Goal: Information Seeking & Learning: Learn about a topic

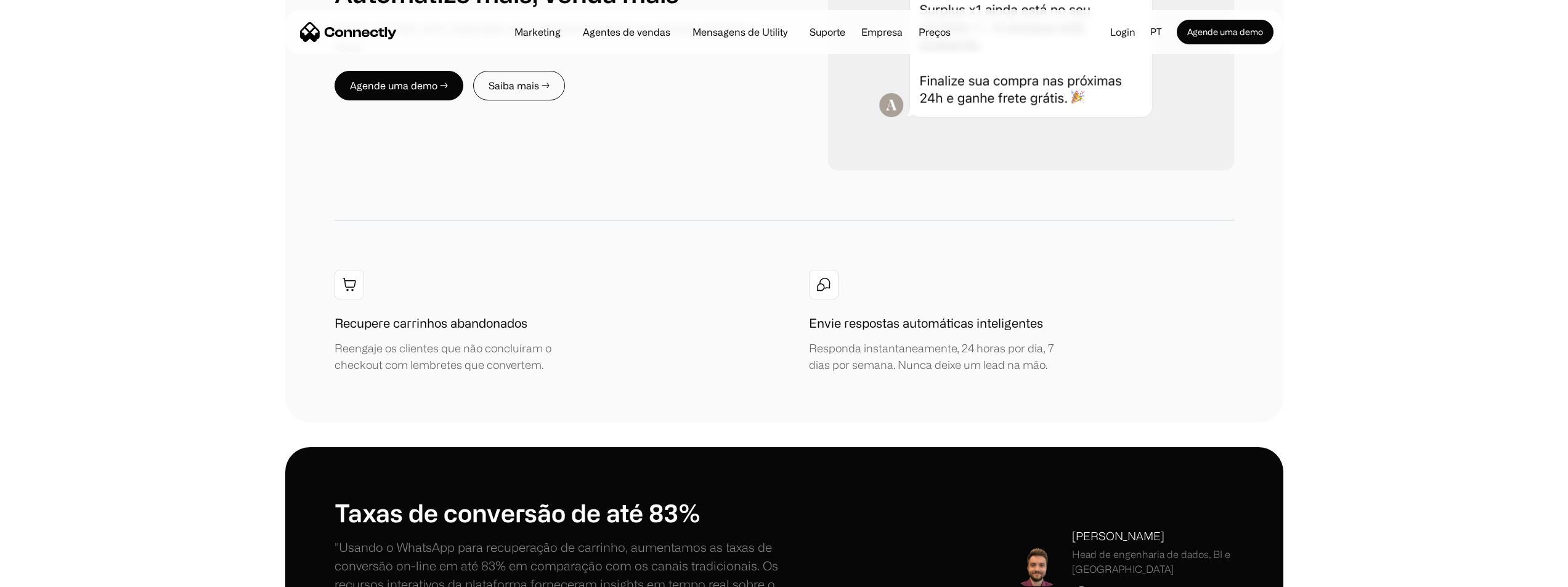
scroll to position [1663, 0]
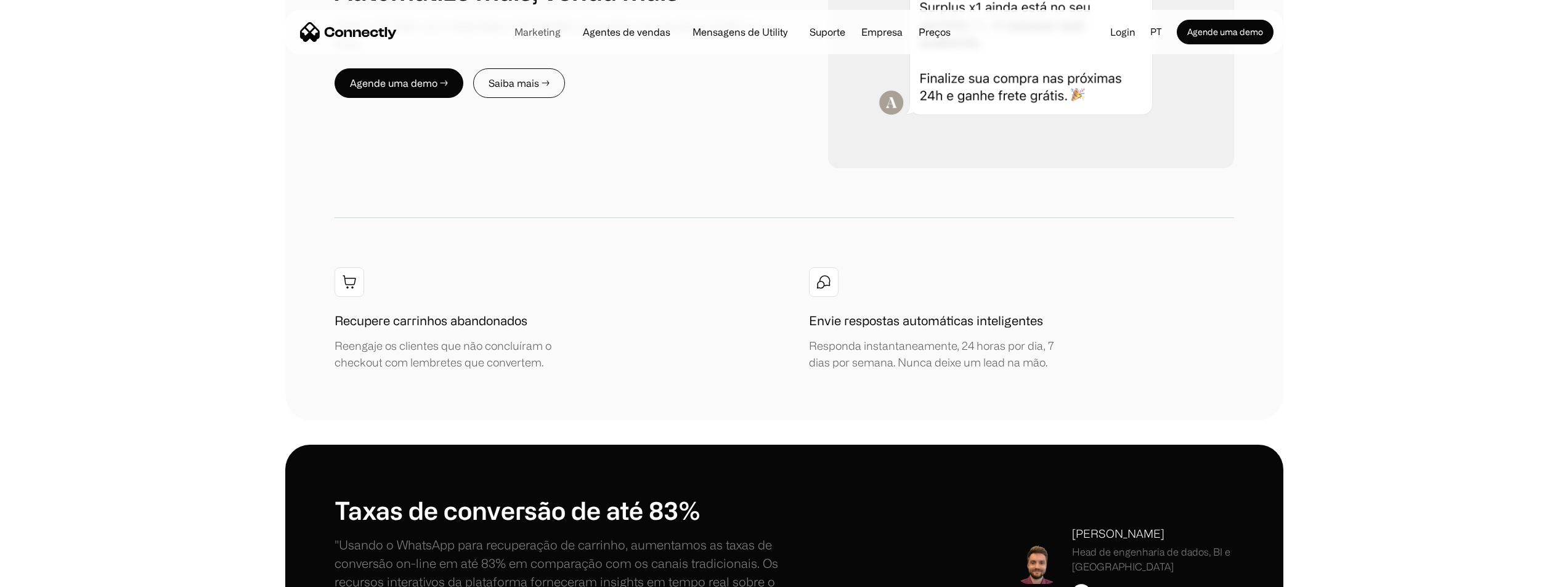
click at [557, 35] on link "Marketing" at bounding box center [538, 32] width 66 height 10
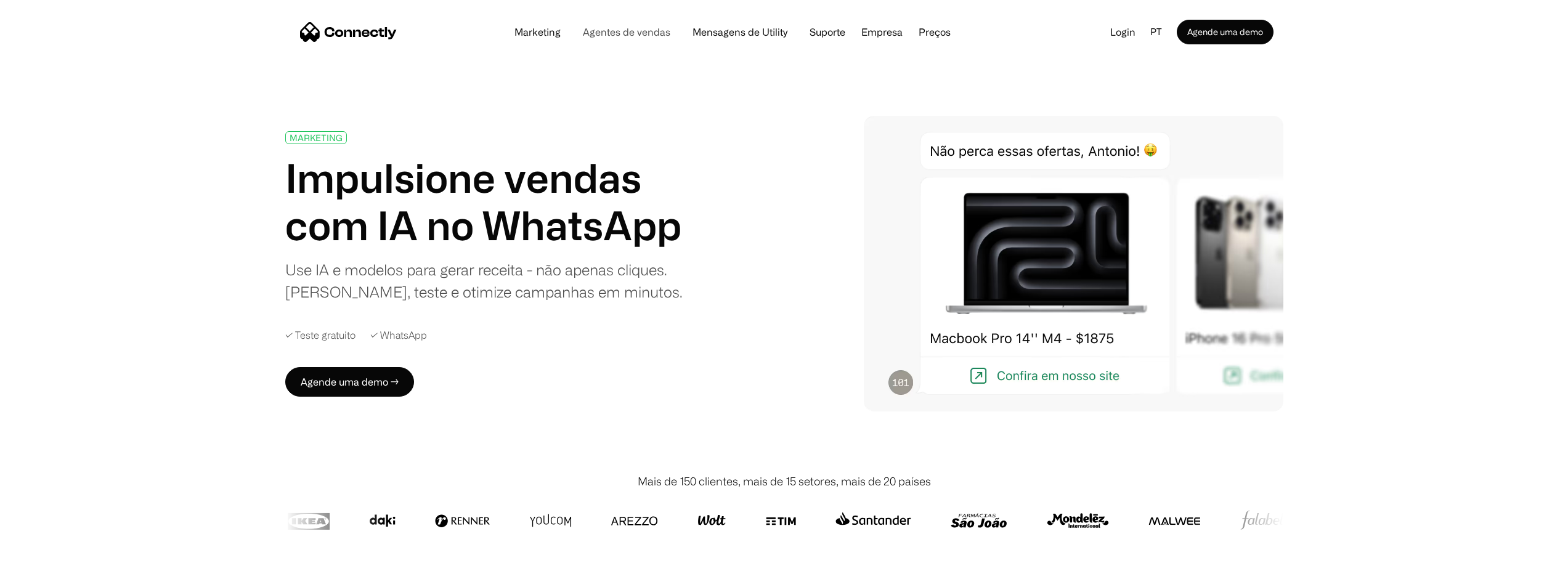
click at [659, 36] on link "Agentes de vendas" at bounding box center [627, 32] width 107 height 10
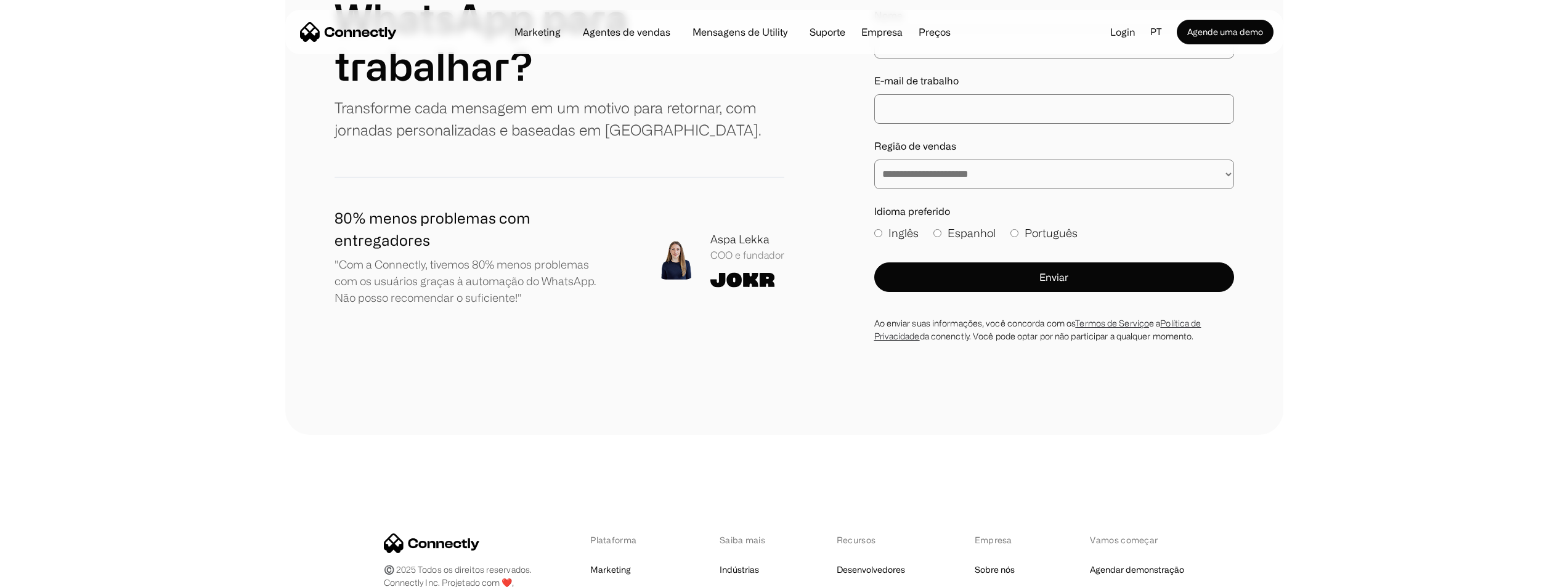
scroll to position [3798, 0]
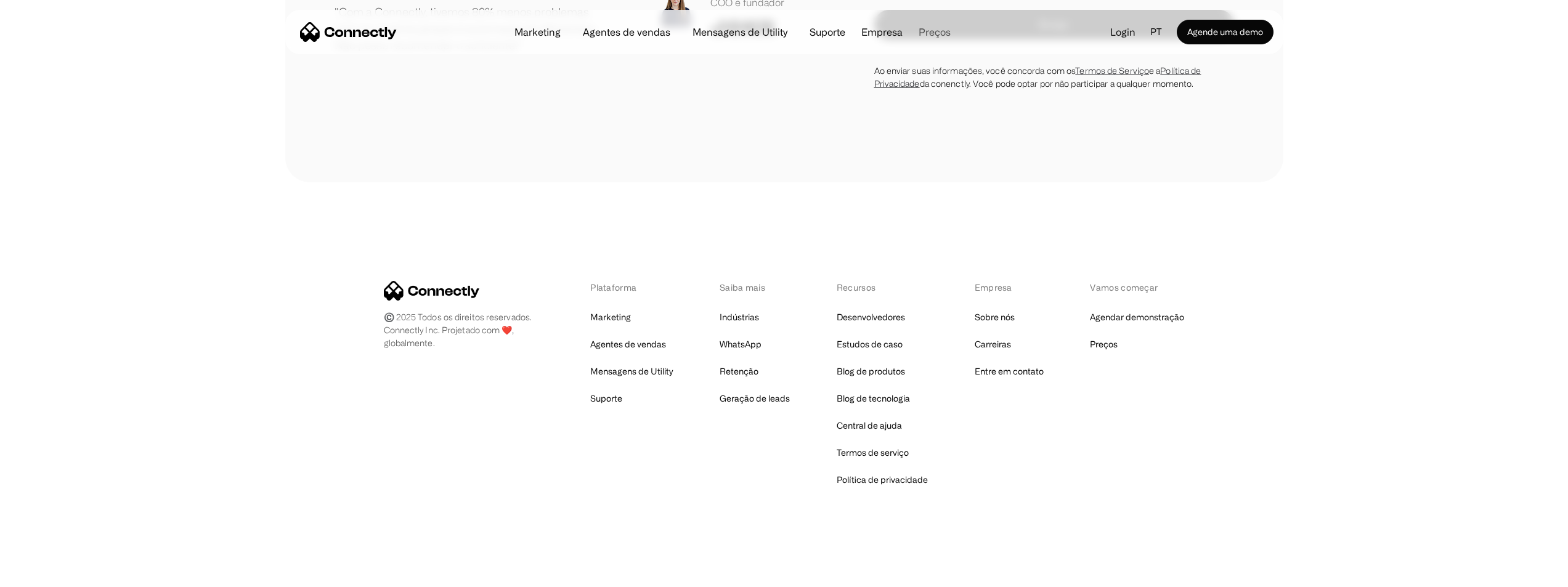
click at [944, 33] on link "Preços" at bounding box center [935, 32] width 52 height 10
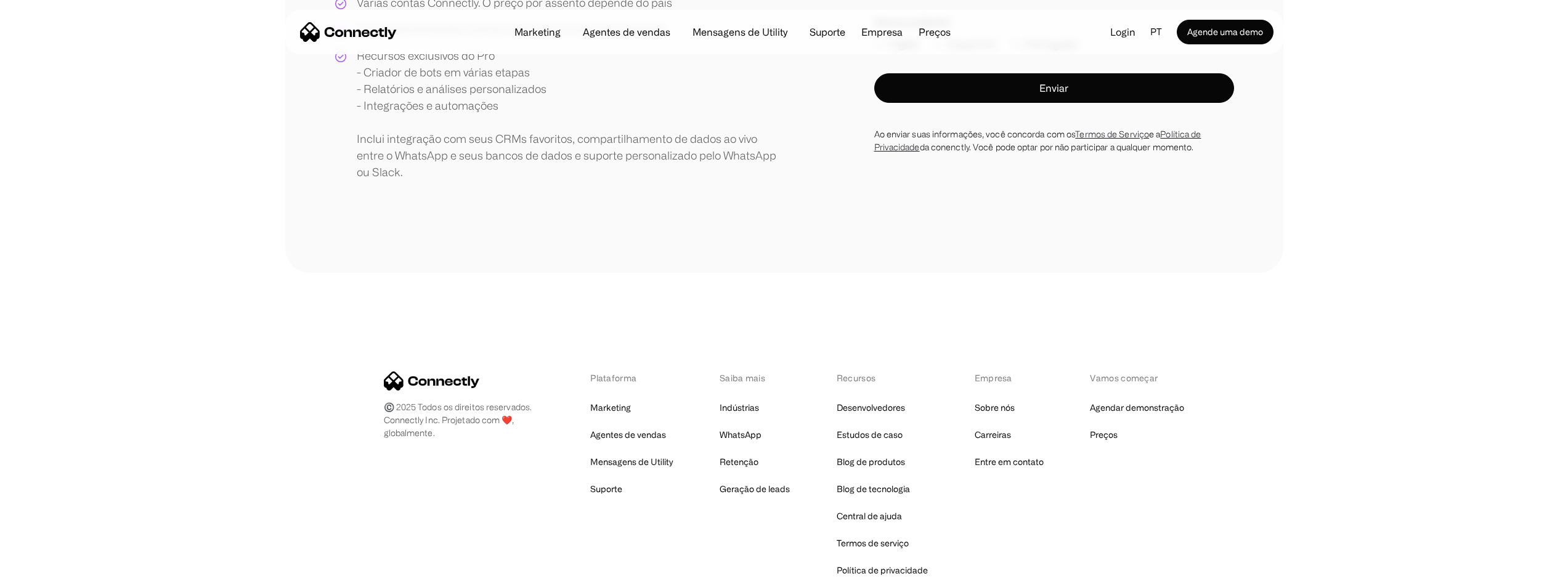
scroll to position [561, 0]
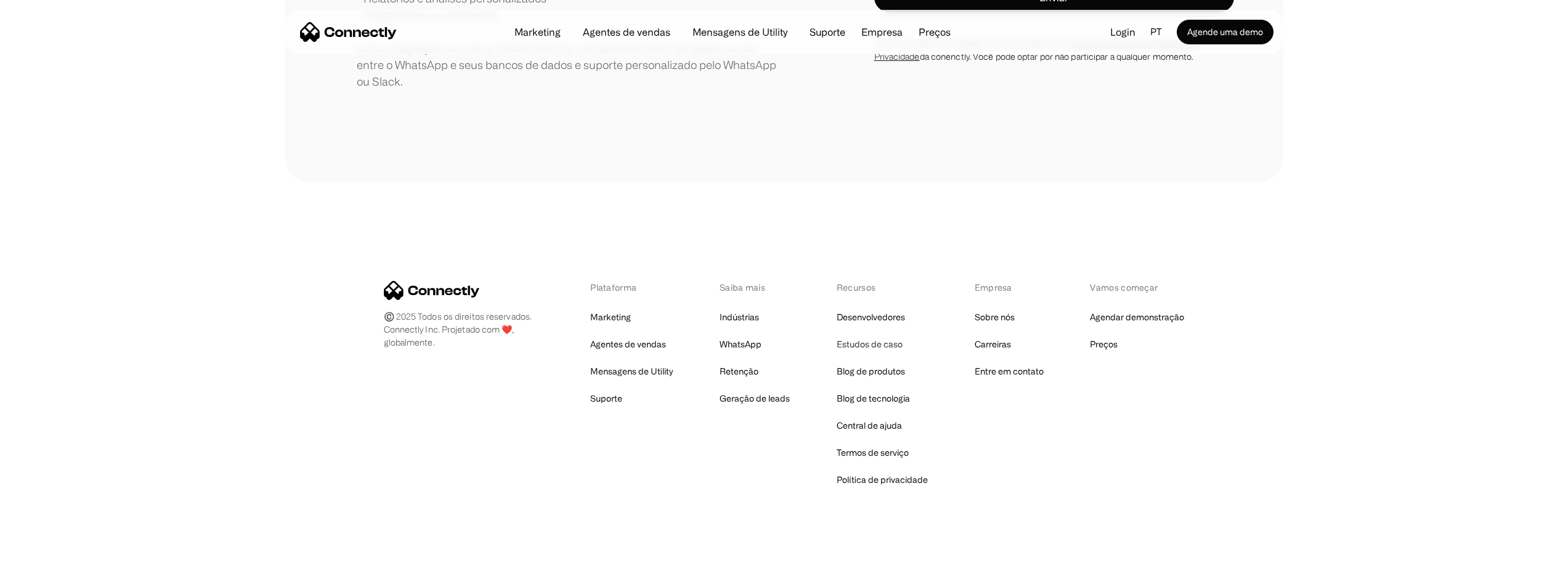
click at [886, 349] on link "Estudos de caso" at bounding box center [869, 344] width 66 height 17
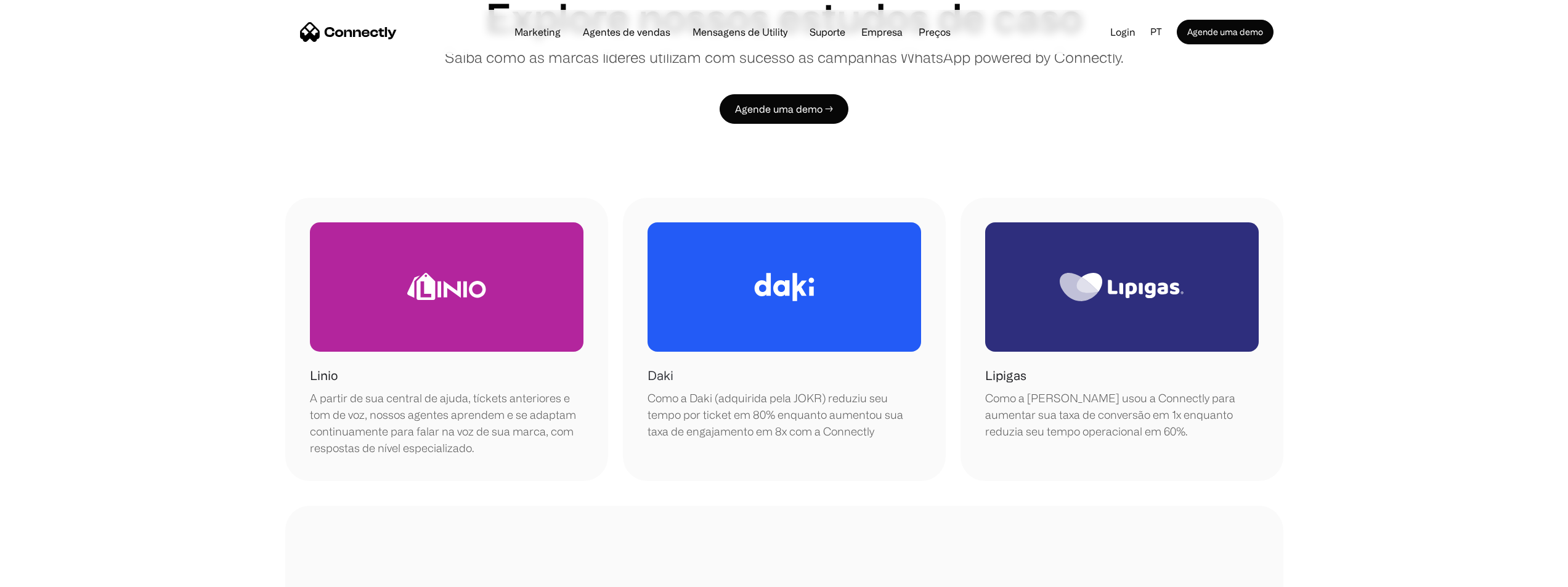
scroll to position [82, 0]
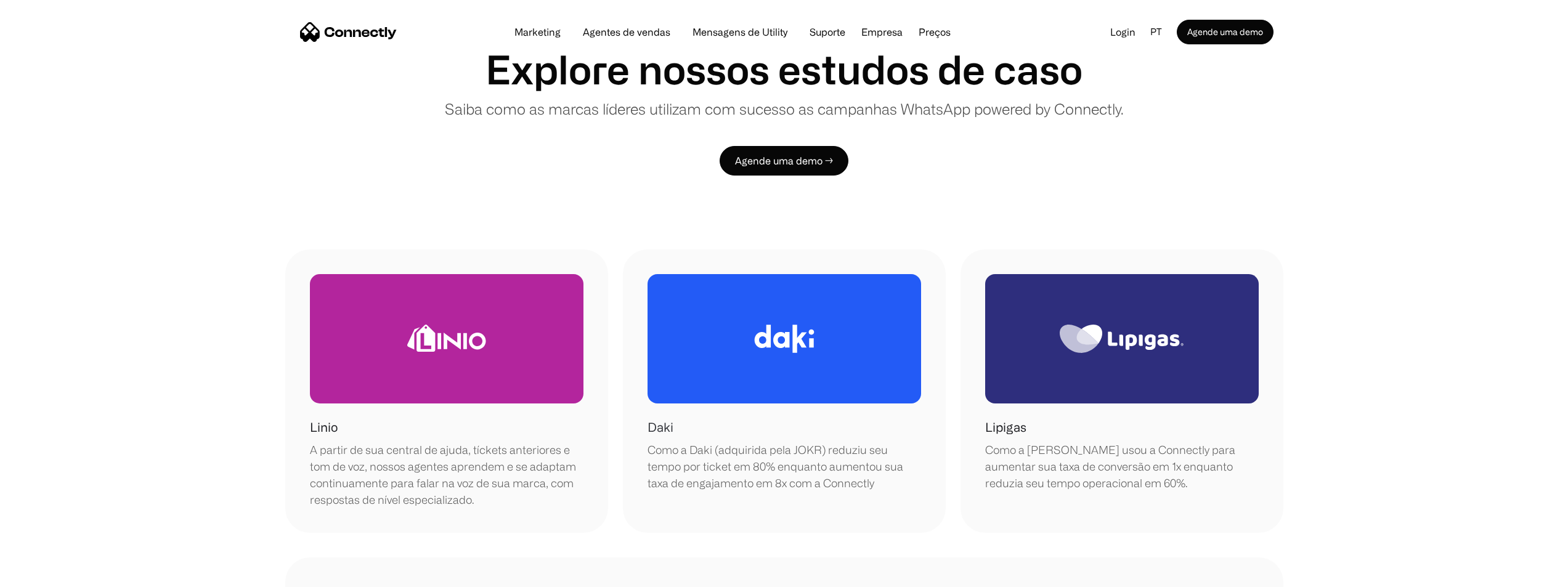
click at [772, 368] on div at bounding box center [784, 339] width 273 height 130
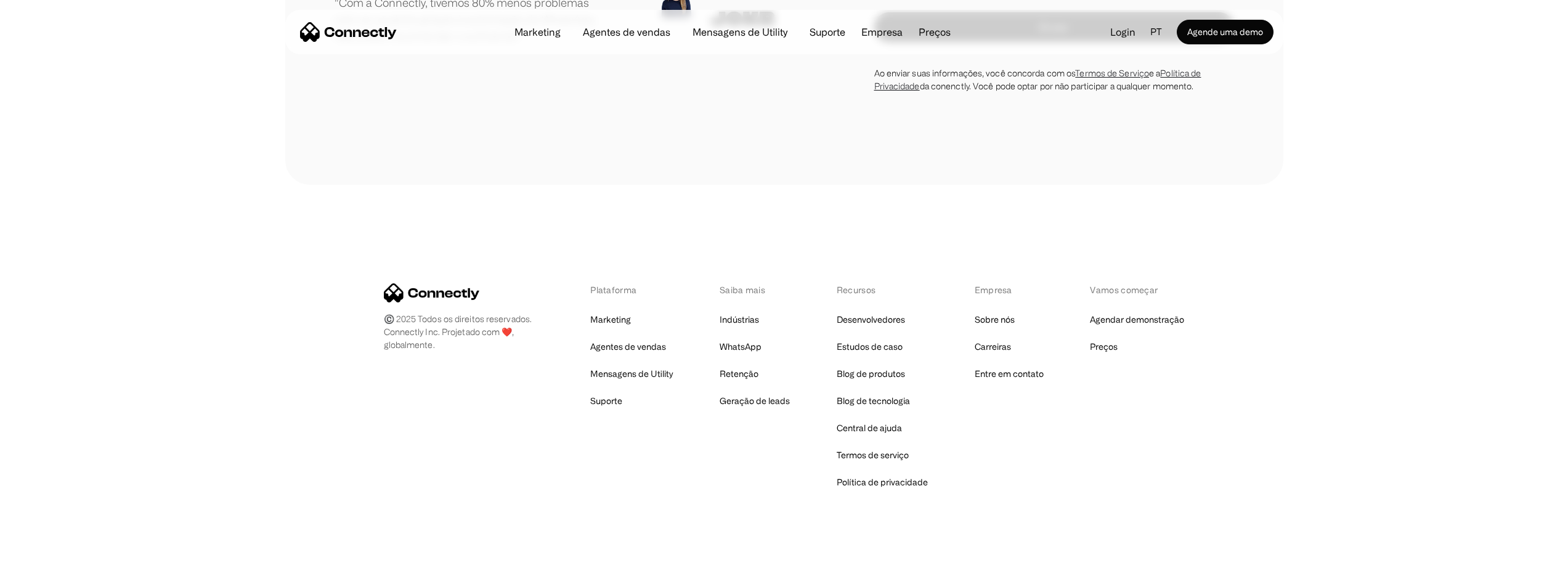
scroll to position [2548, 0]
